Goal: Information Seeking & Learning: Learn about a topic

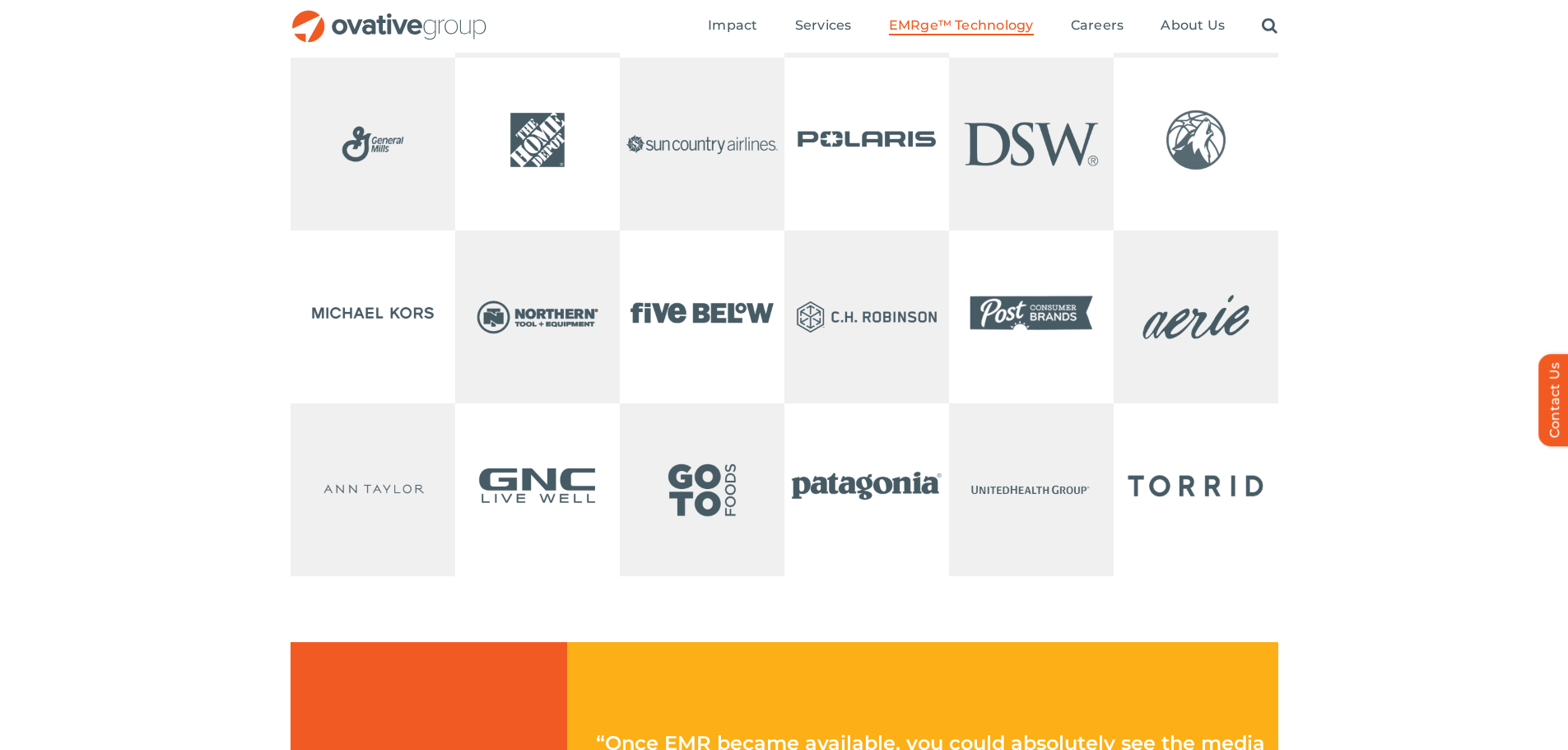
scroll to position [3465, 0]
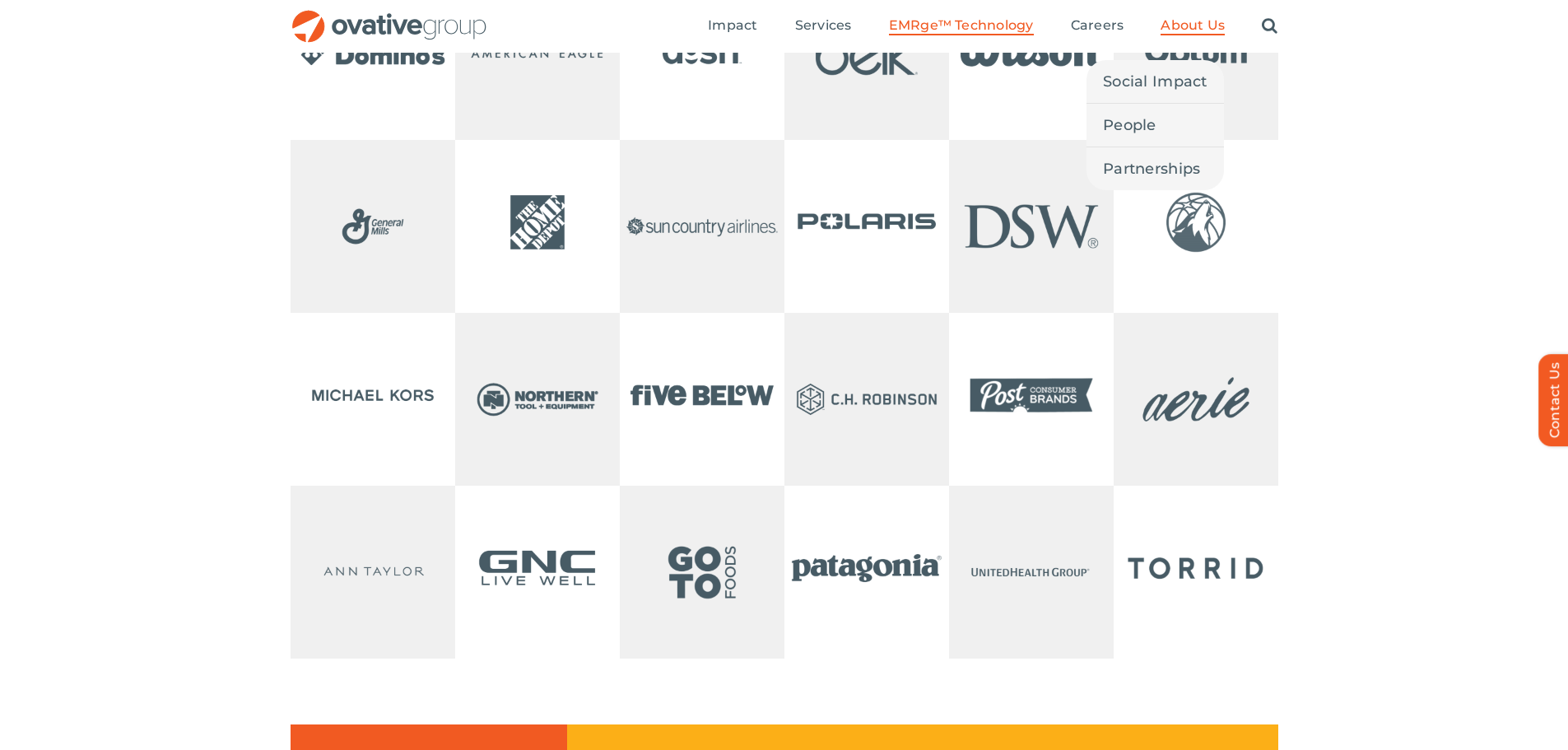
click at [1200, 19] on span "About Us" at bounding box center [1192, 25] width 64 height 16
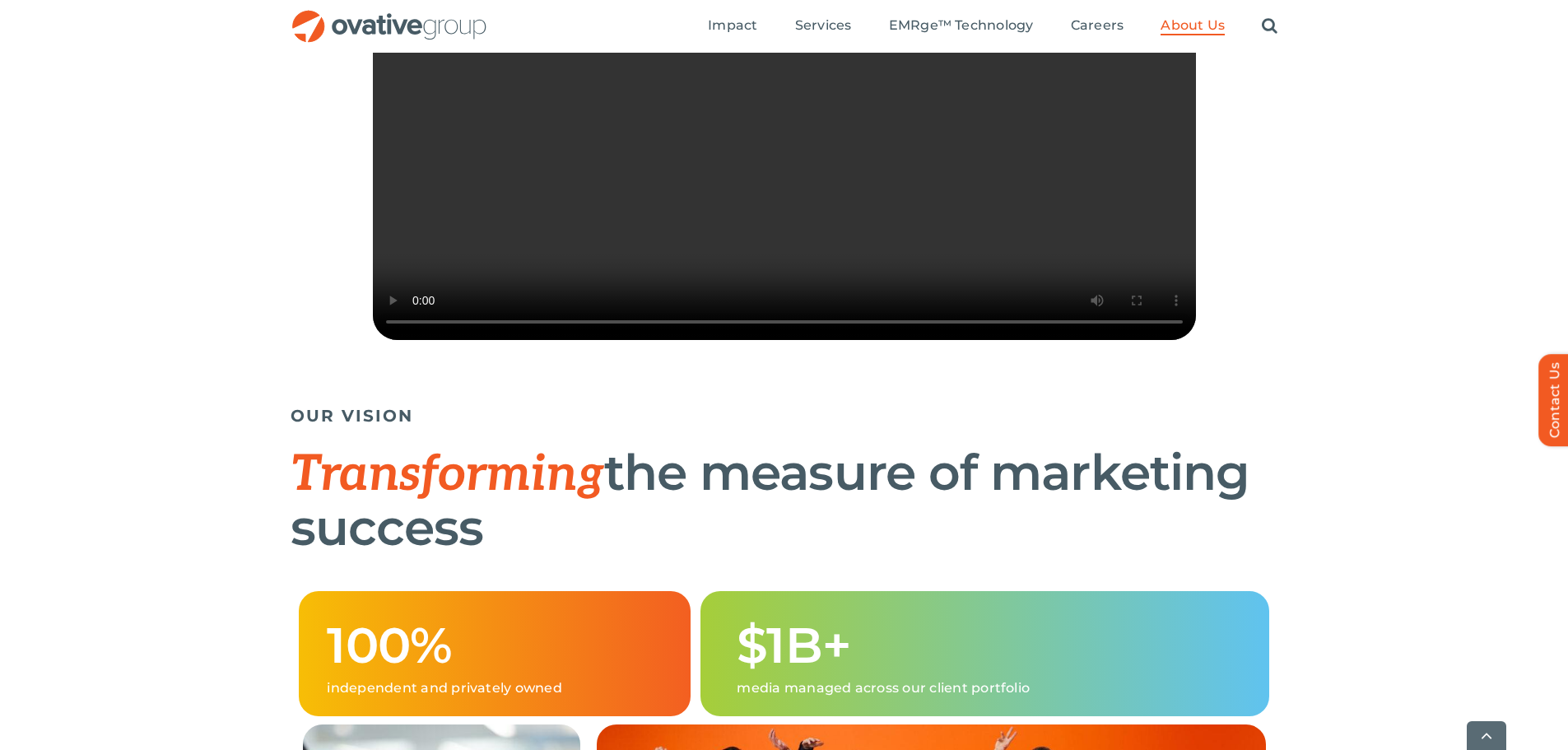
scroll to position [658, 0]
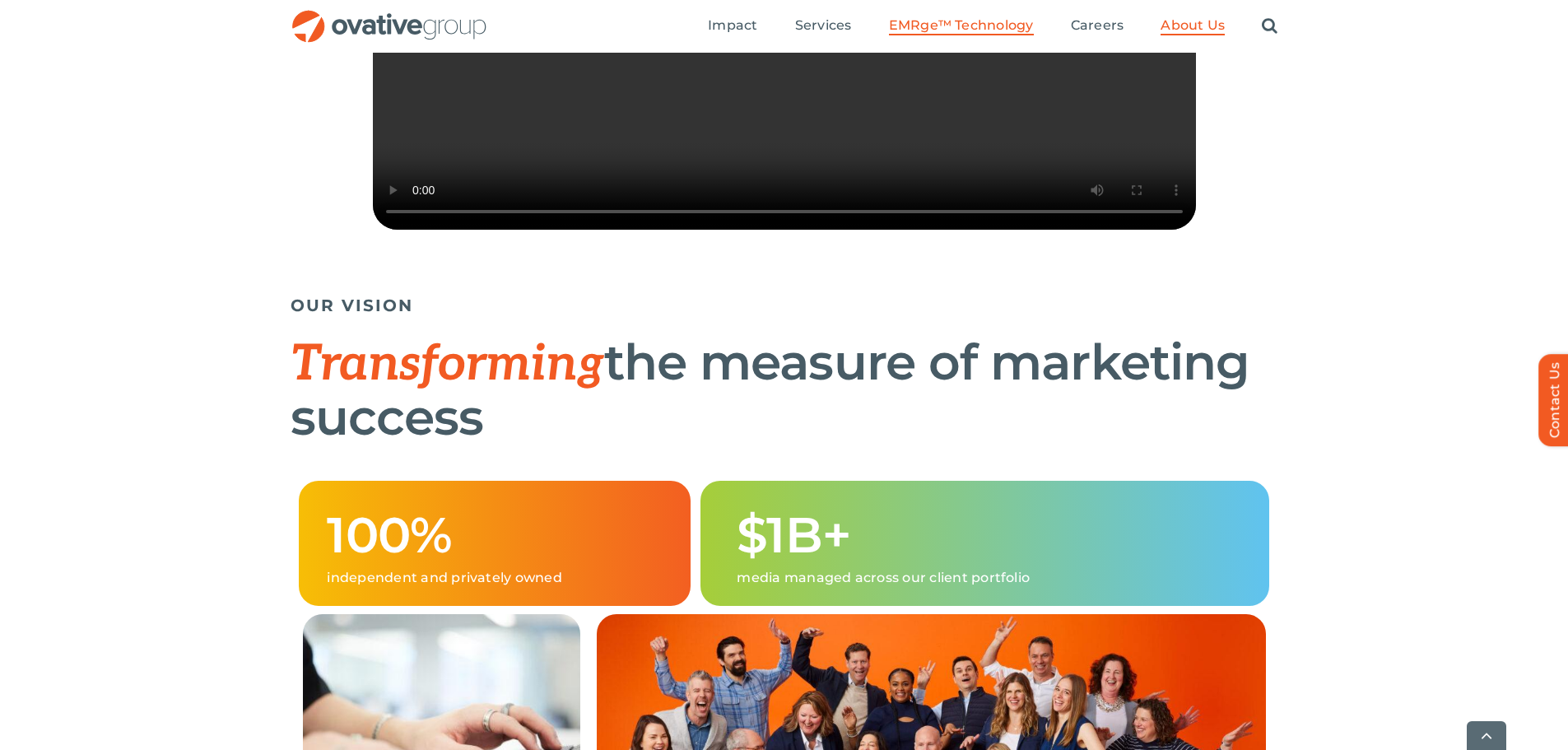
click at [992, 22] on span "EMRge™ Technology" at bounding box center [962, 25] width 145 height 16
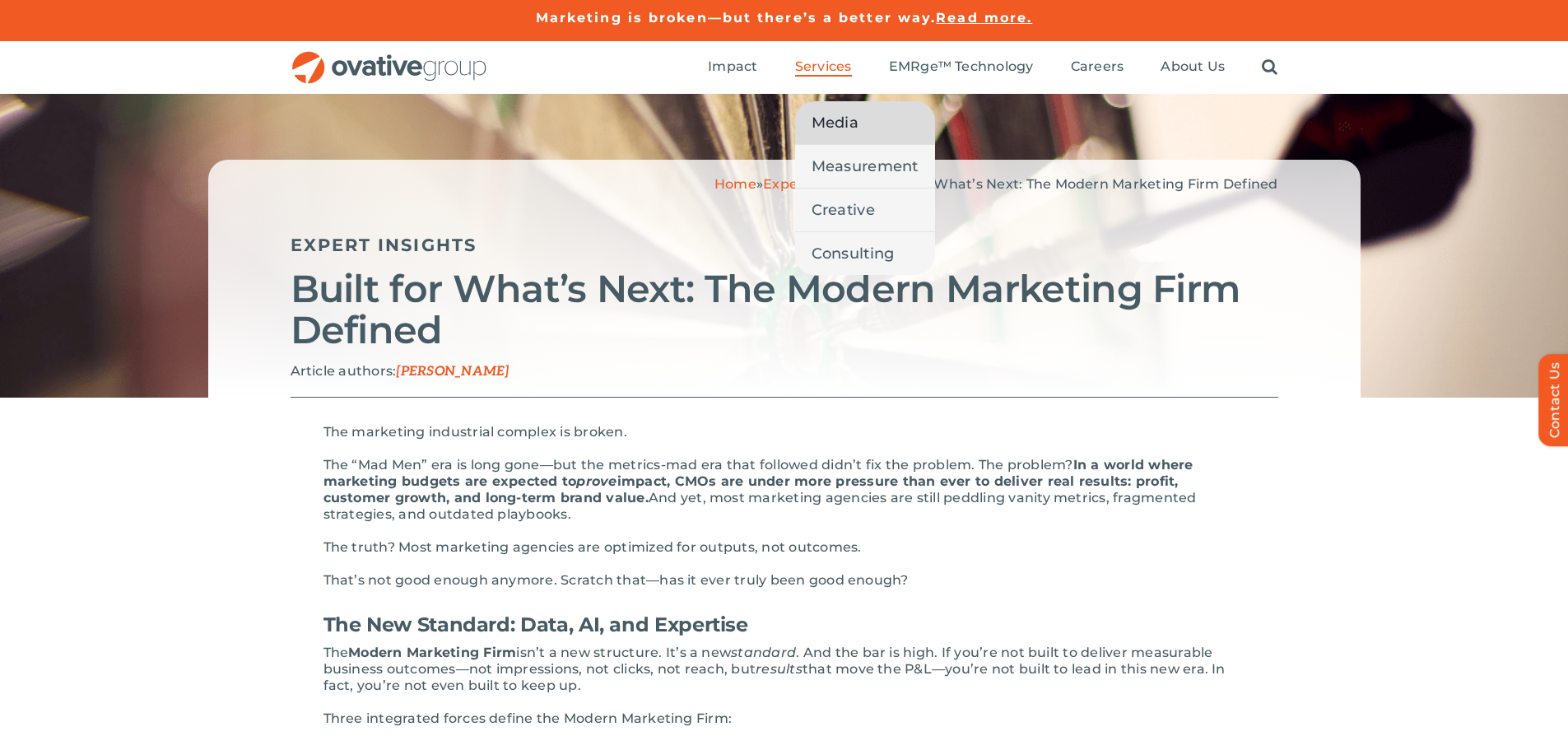
click at [844, 122] on span "Media" at bounding box center [835, 123] width 46 height 23
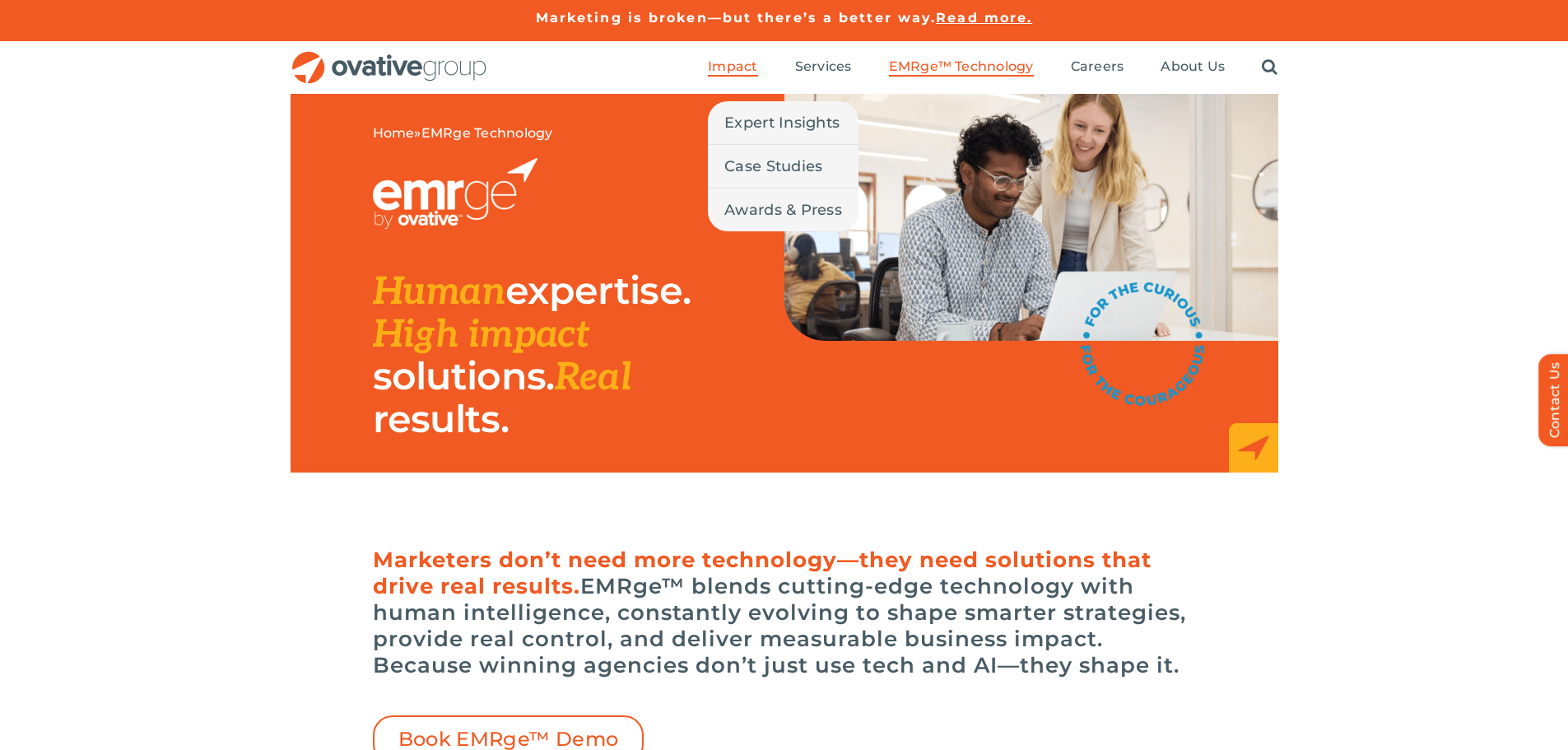
click at [741, 66] on span "Impact" at bounding box center [732, 66] width 49 height 16
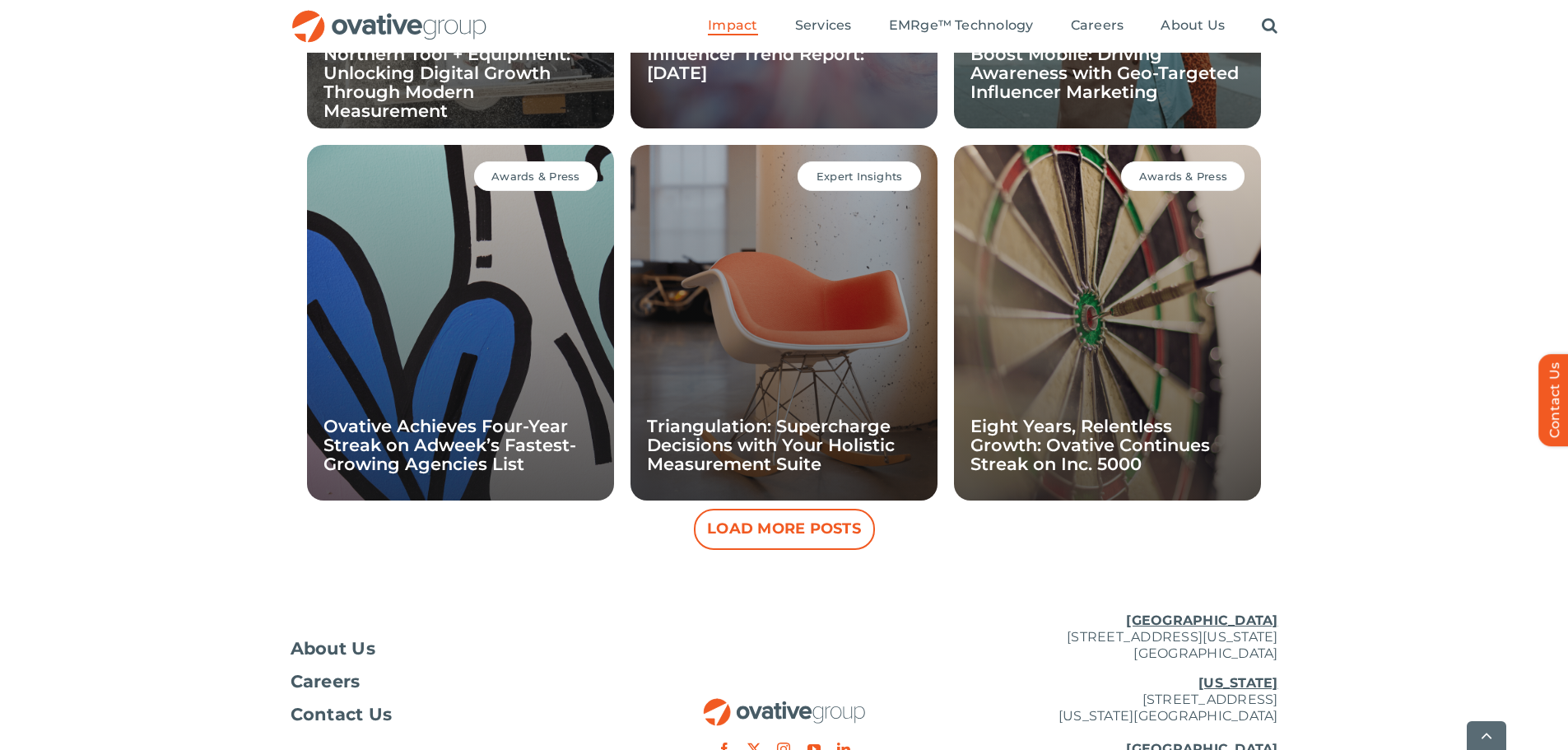
scroll to position [1630, 0]
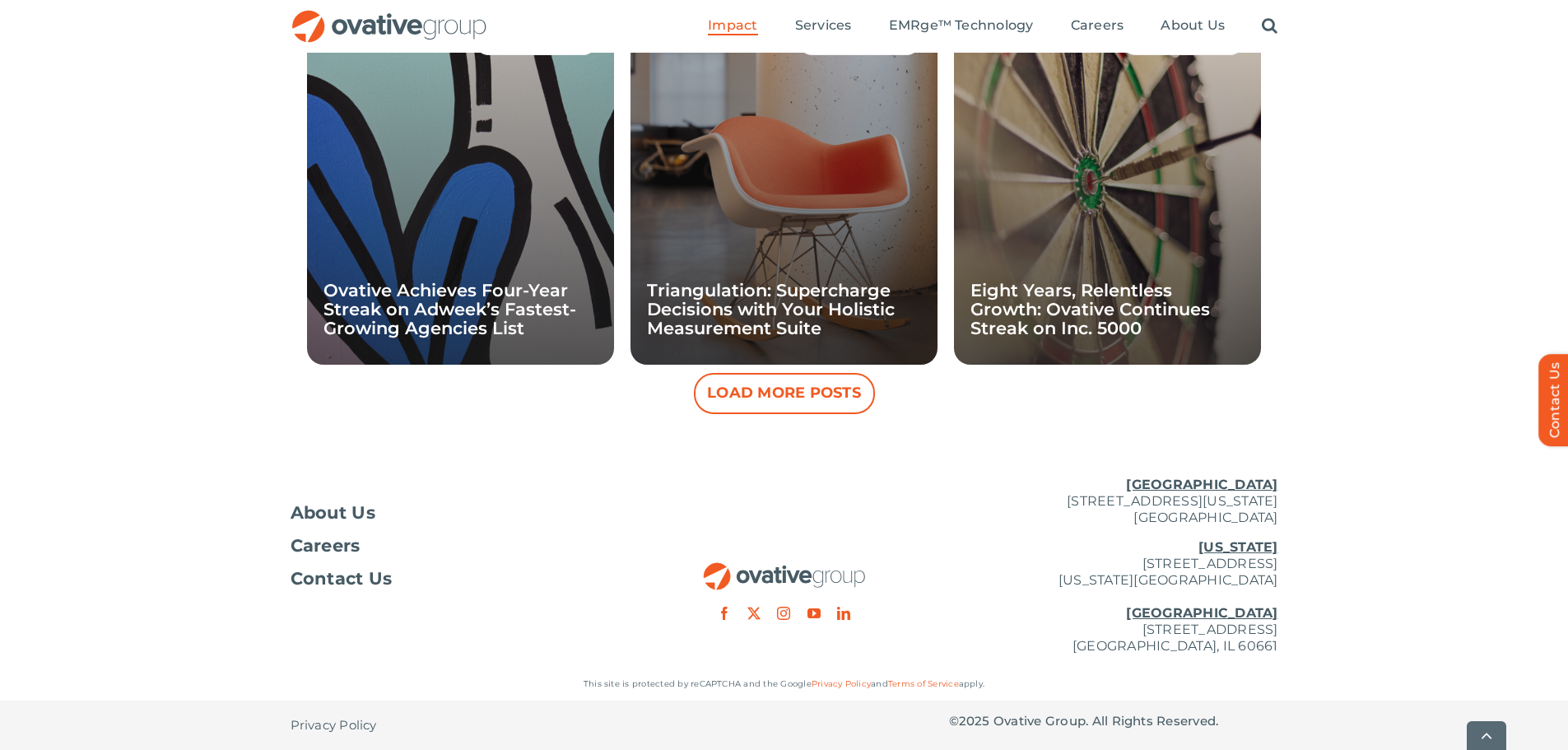
click at [768, 388] on button "Load More Posts" at bounding box center [784, 393] width 181 height 42
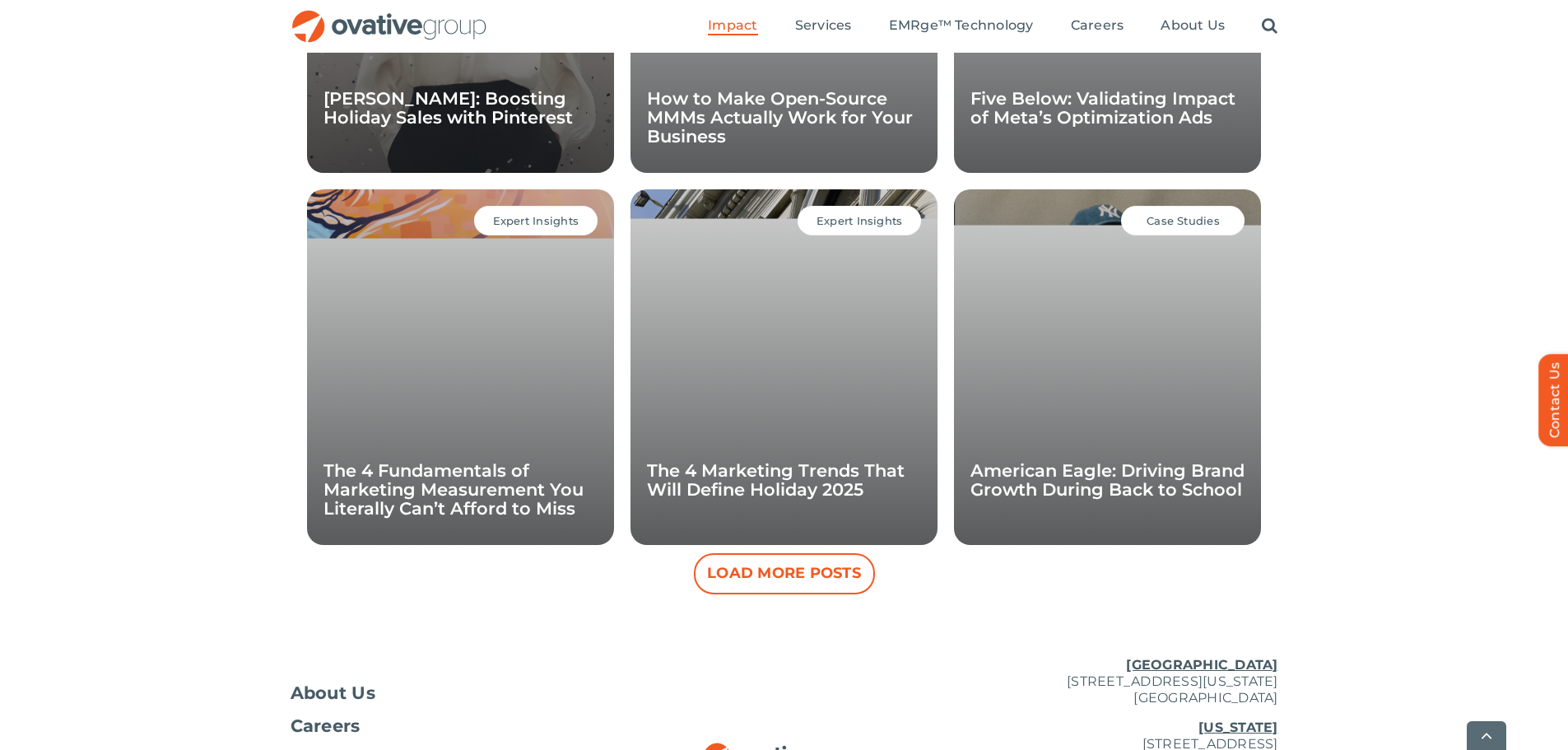
scroll to position [2206, 0]
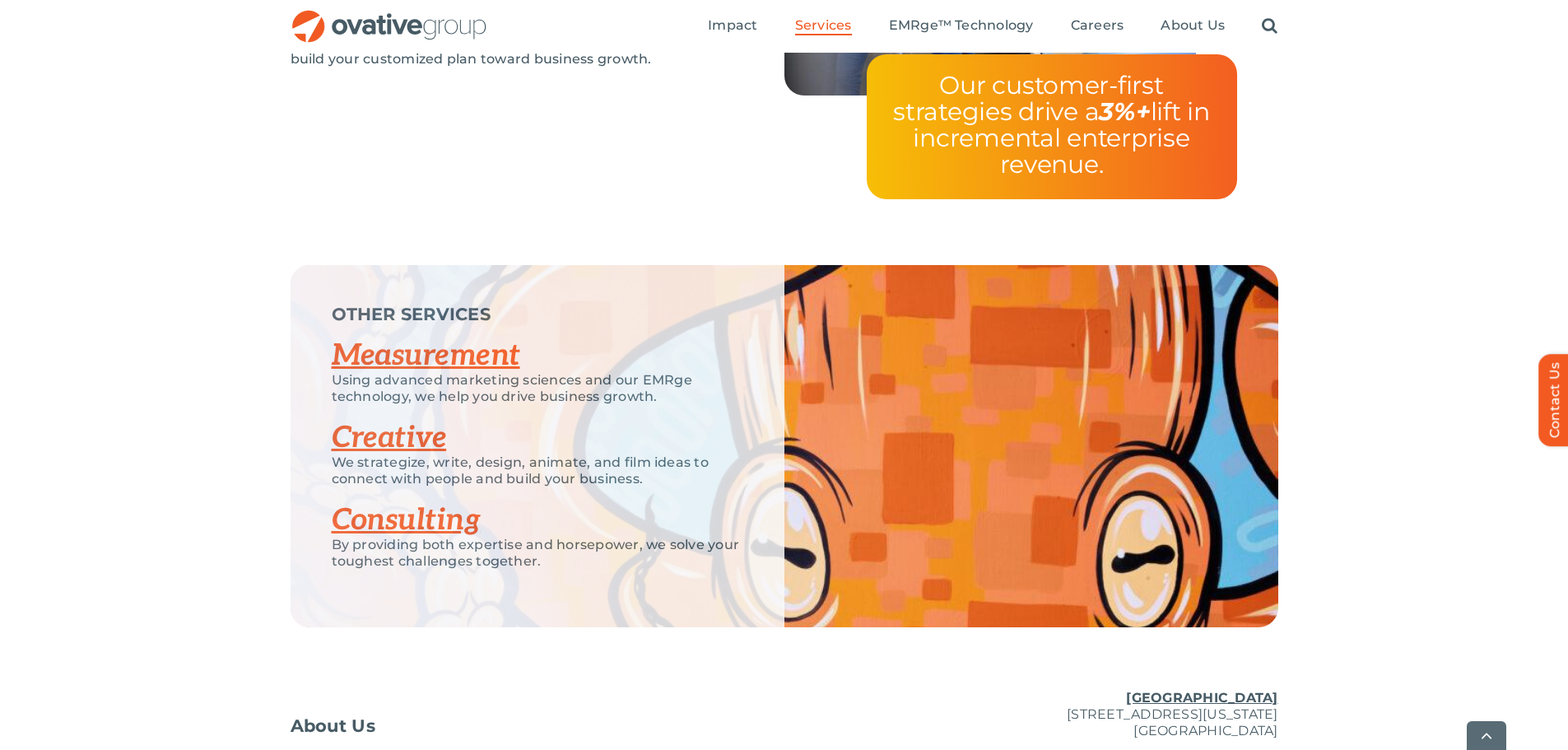
scroll to position [3539, 0]
